Goal: Task Accomplishment & Management: Manage account settings

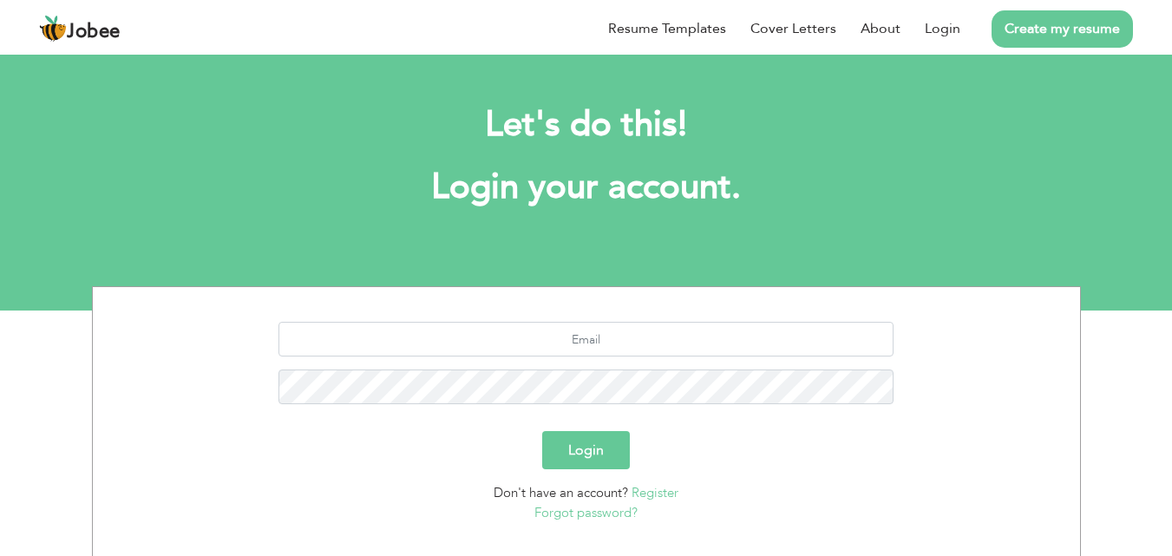
scroll to position [102, 0]
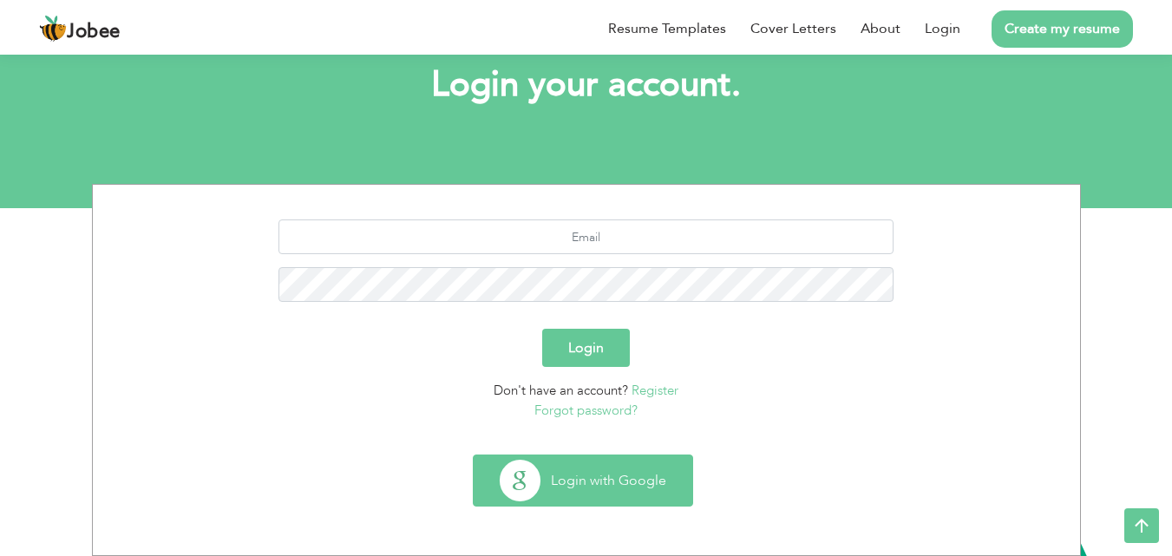
click at [589, 465] on button "Login with Google" at bounding box center [583, 480] width 219 height 50
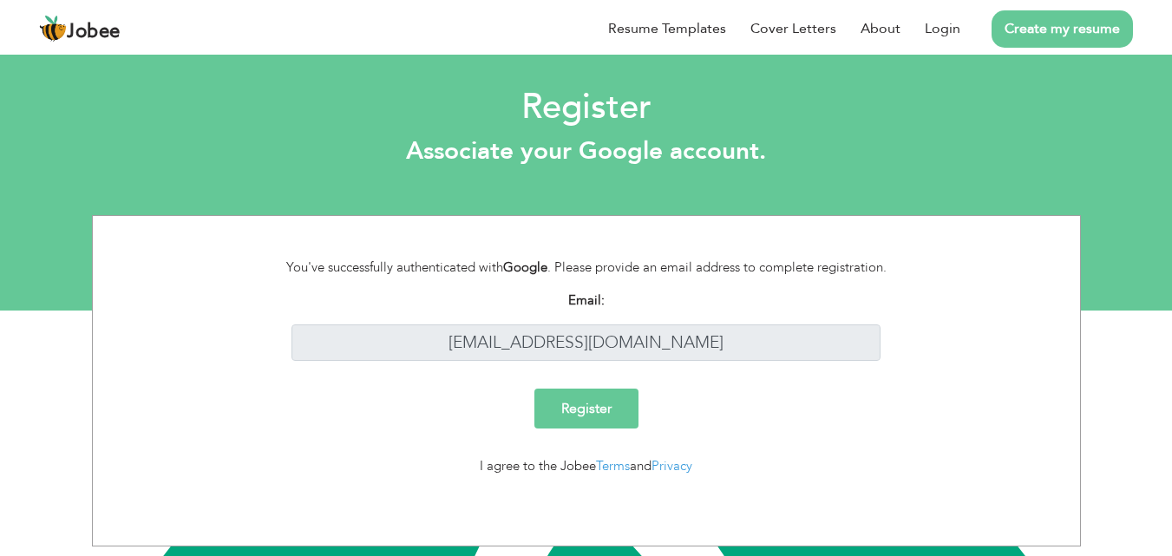
scroll to position [32, 0]
click at [569, 401] on input "Register" at bounding box center [586, 409] width 104 height 40
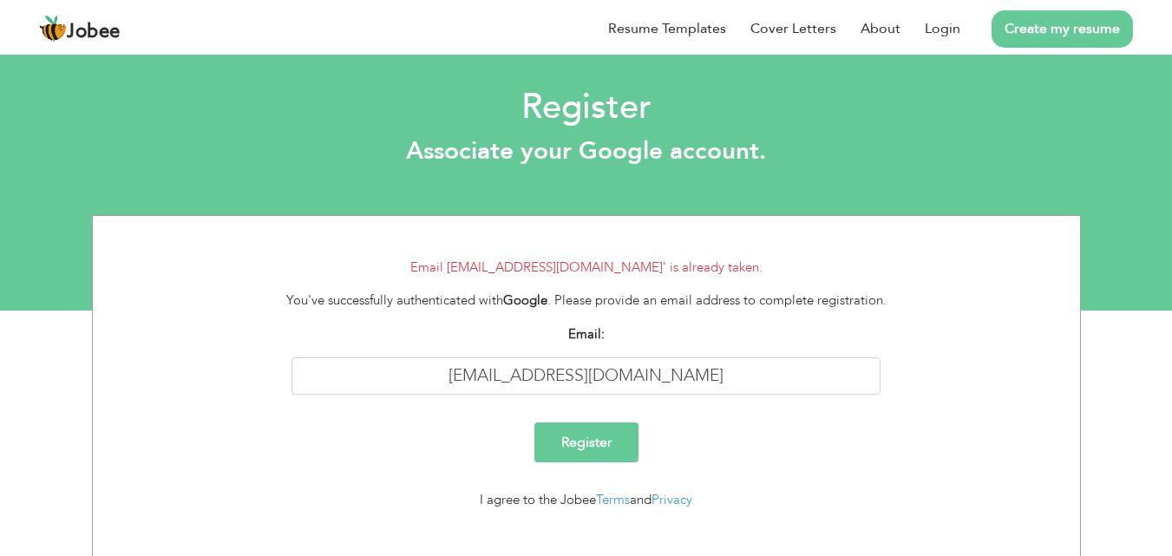
scroll to position [32, 0]
click at [943, 29] on link "Login" at bounding box center [943, 28] width 36 height 21
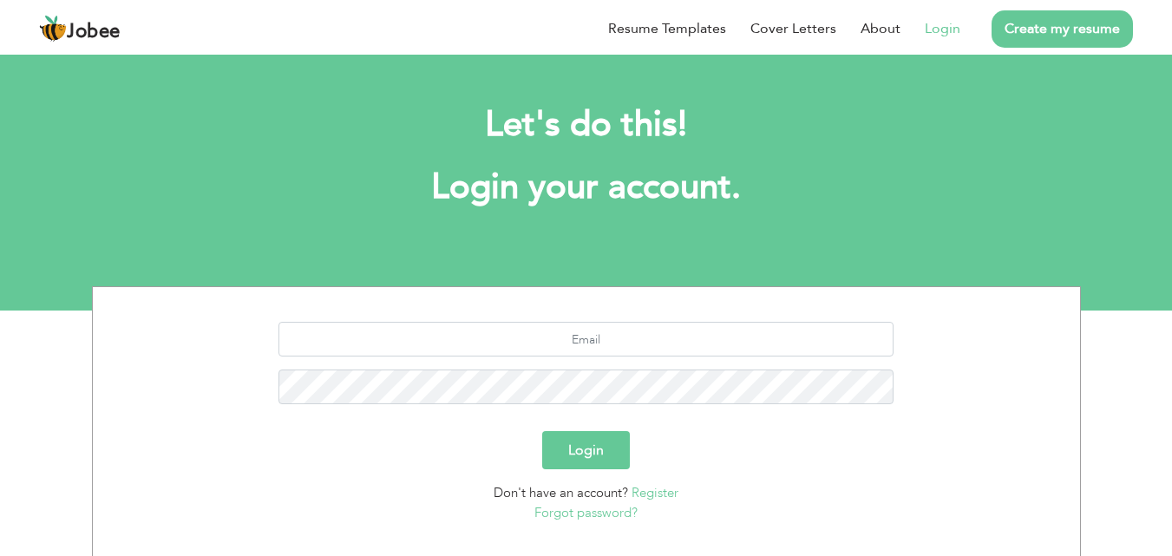
scroll to position [32, 0]
